Goal: Information Seeking & Learning: Learn about a topic

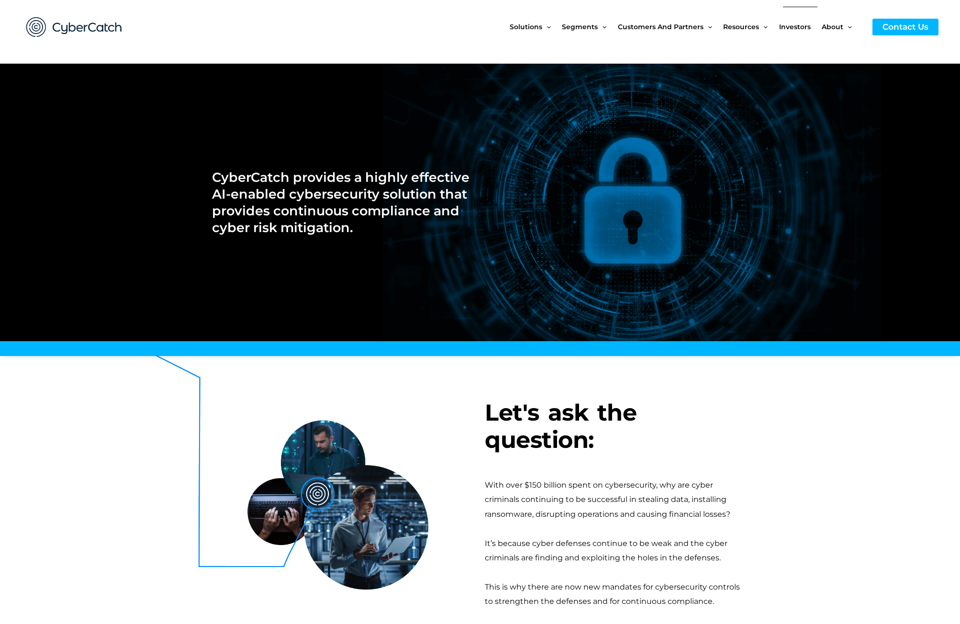
click at [801, 24] on span "Investors" at bounding box center [795, 27] width 32 height 40
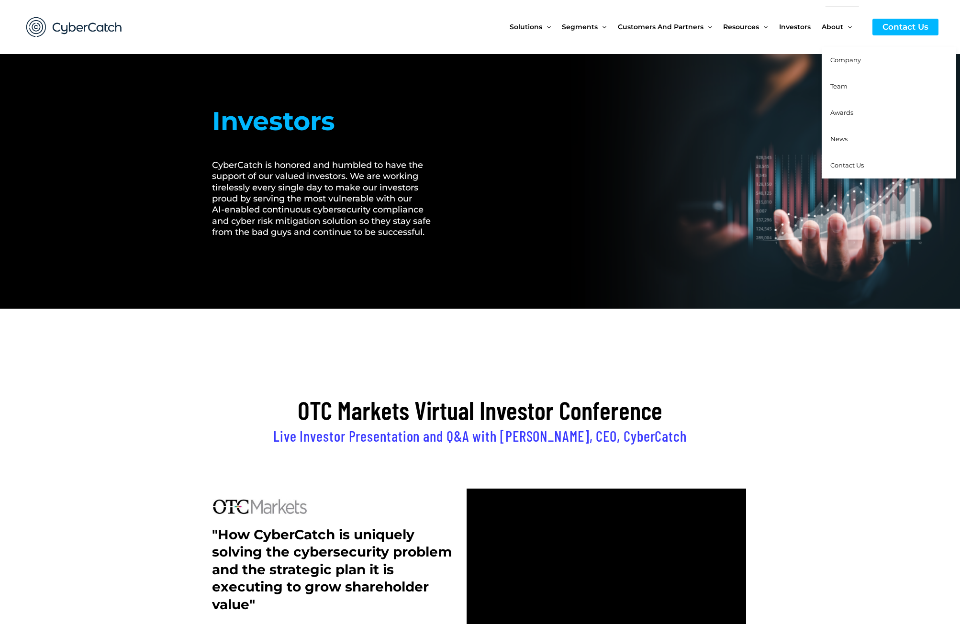
click at [839, 84] on span "Team" at bounding box center [838, 86] width 17 height 8
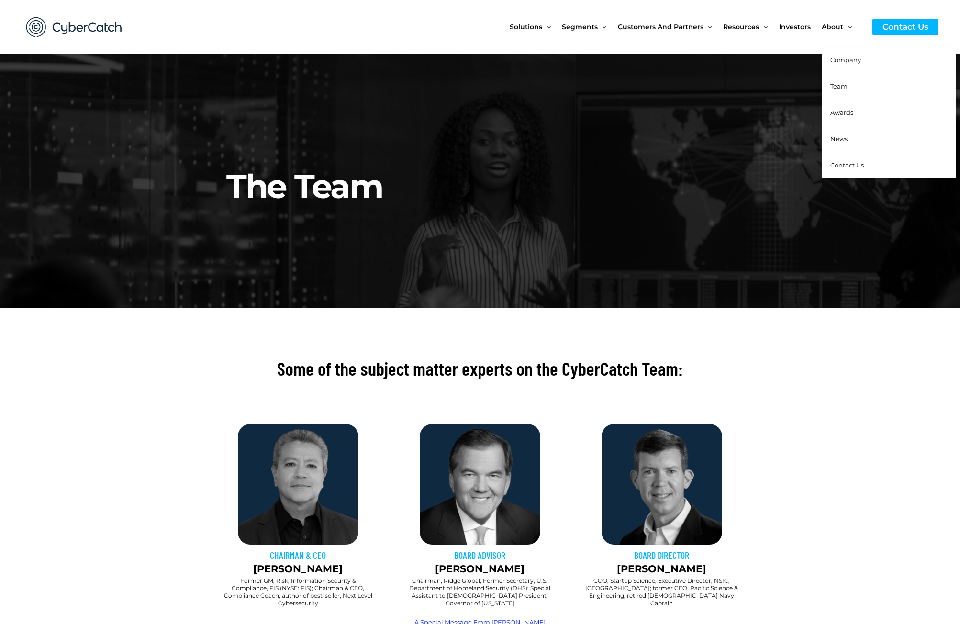
click at [838, 135] on span "News" at bounding box center [838, 139] width 17 height 8
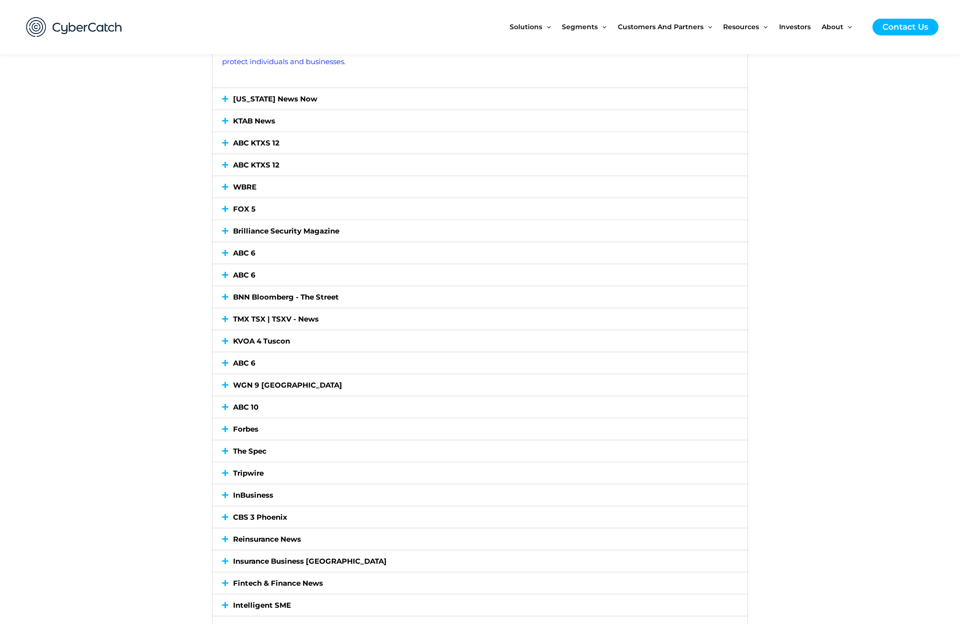
scroll to position [1005, 0]
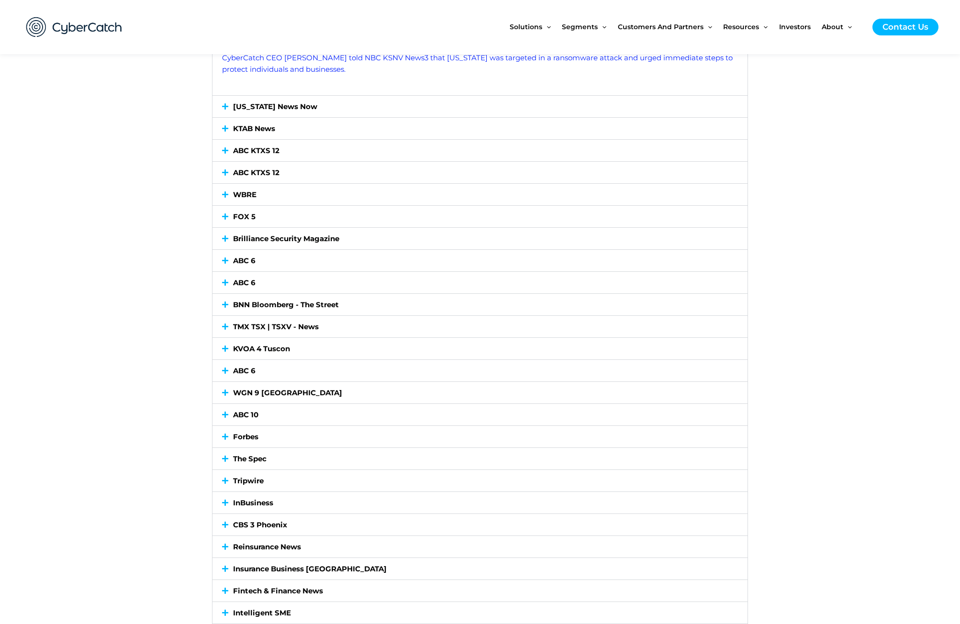
click at [268, 348] on link "KVOA 4 Tuscon" at bounding box center [261, 348] width 57 height 9
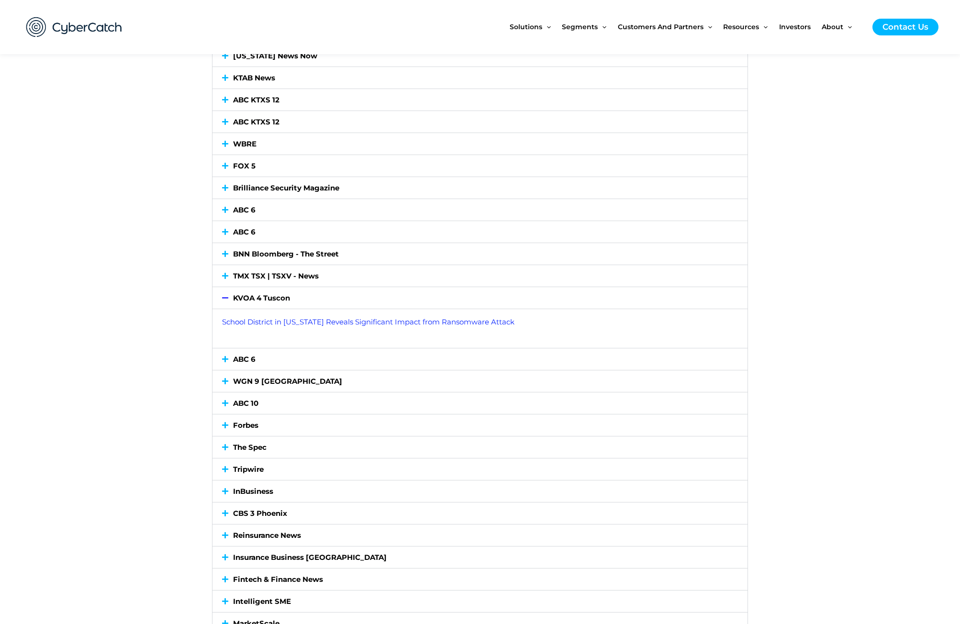
click at [279, 305] on div "KVOA 4 Tuscon" at bounding box center [479, 298] width 535 height 22
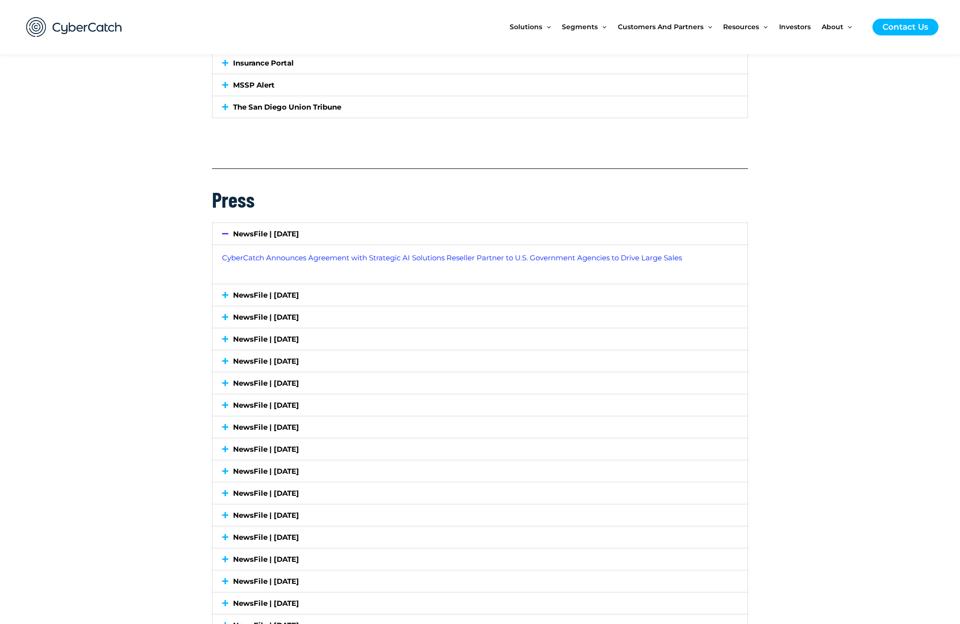
scroll to position [2249, 0]
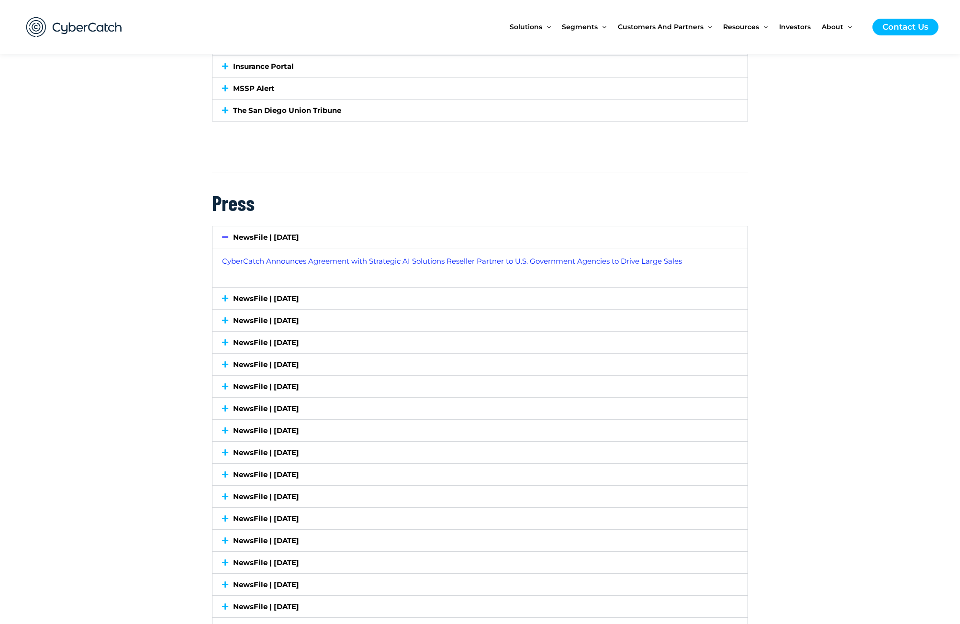
click at [298, 299] on link "NewsFile | [DATE]" at bounding box center [266, 298] width 66 height 9
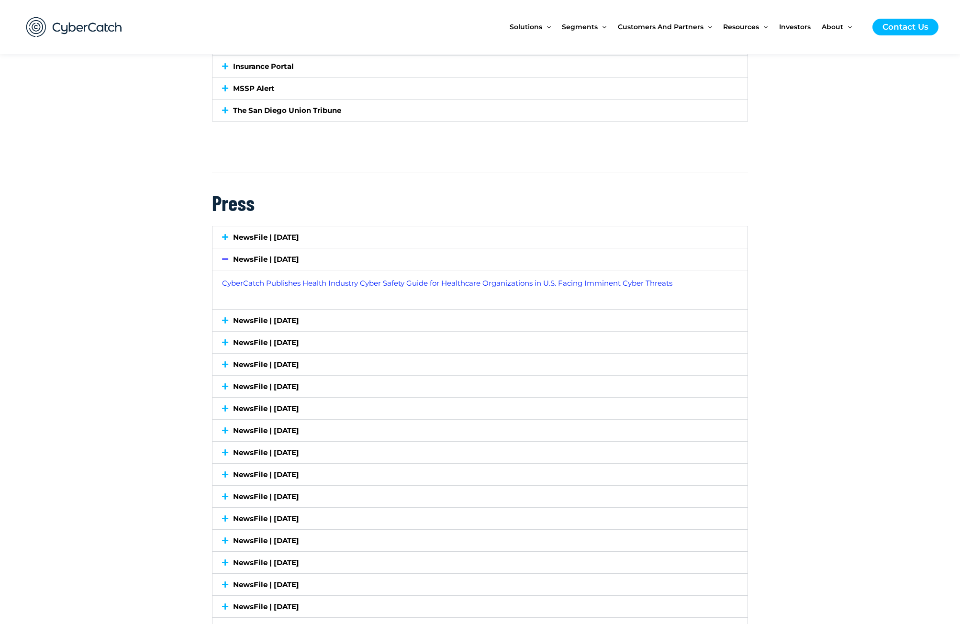
click at [299, 317] on link "NewsFile | [DATE]" at bounding box center [266, 320] width 66 height 9
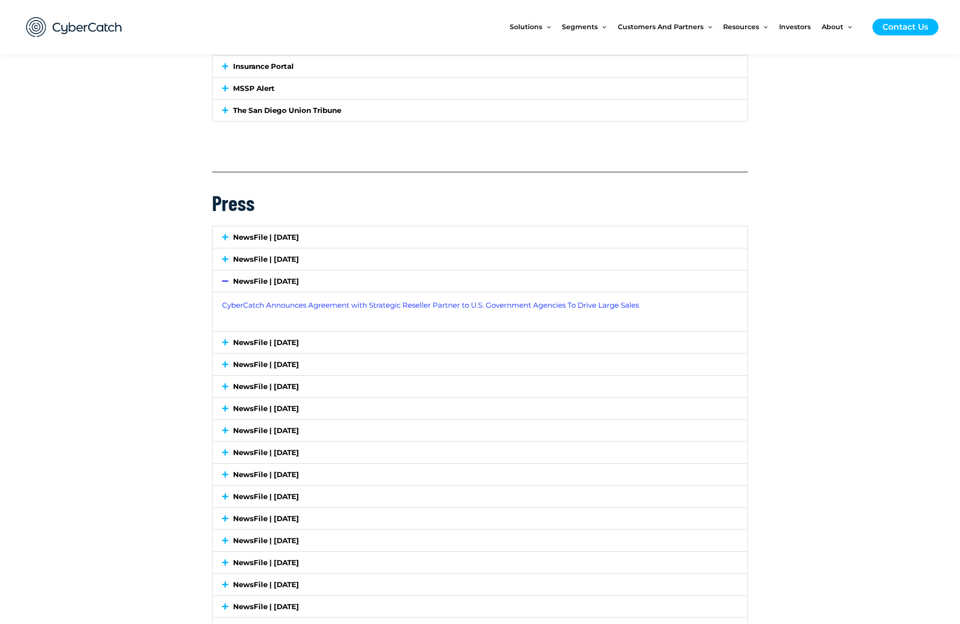
click at [299, 338] on link "NewsFile | [DATE]" at bounding box center [266, 342] width 66 height 9
click at [299, 361] on link "NewsFile | [DATE]" at bounding box center [266, 364] width 66 height 9
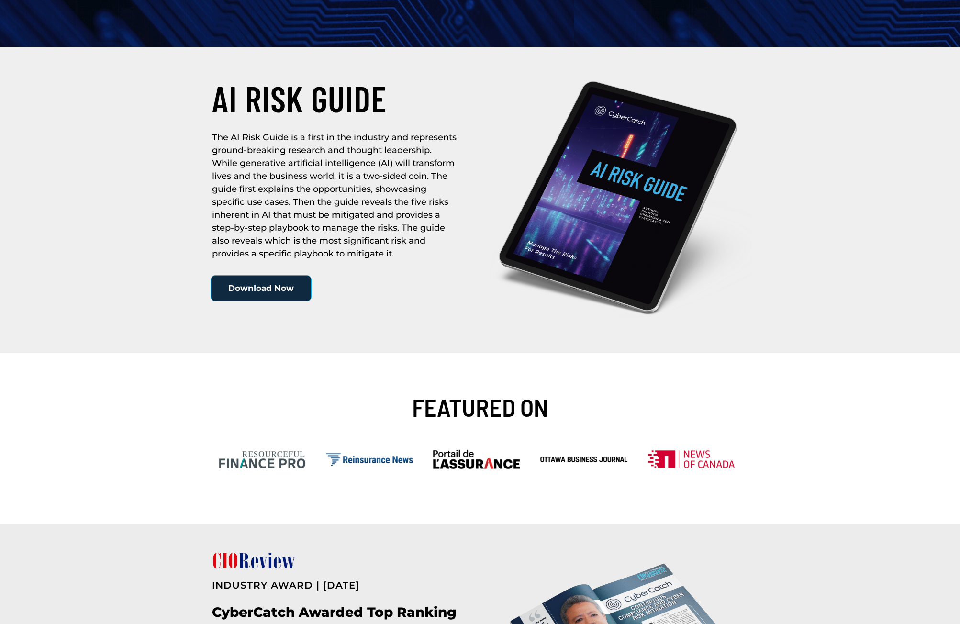
scroll to position [0, 0]
